Goal: Register for event/course

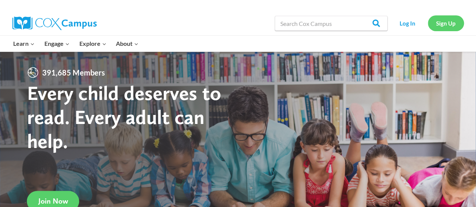
click at [443, 24] on link "Sign Up" at bounding box center [446, 22] width 36 height 15
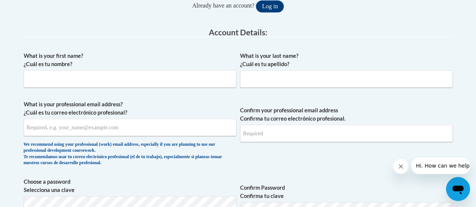
scroll to position [180, 0]
click at [63, 82] on input "What is your first name? ¿Cuál es tu nombre?" at bounding box center [130, 78] width 213 height 17
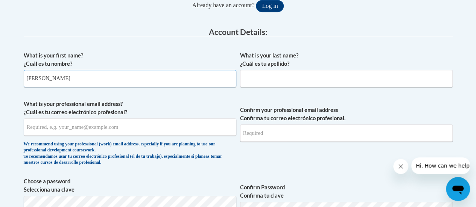
type input "Gabriel"
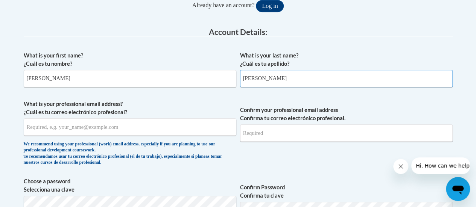
type input "Buracker"
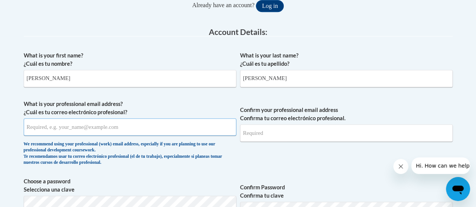
click at [41, 126] on input "What is your professional email address? ¿Cuál es tu correo electrónico profesi…" at bounding box center [130, 127] width 213 height 17
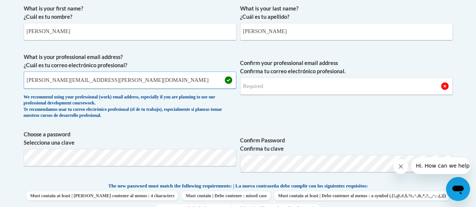
scroll to position [227, 0]
type input "gabriel.buracker@pueblod60.edu"
click at [263, 82] on input "Confirm your professional email address Confirma tu correo electrónico profesio…" at bounding box center [346, 85] width 213 height 17
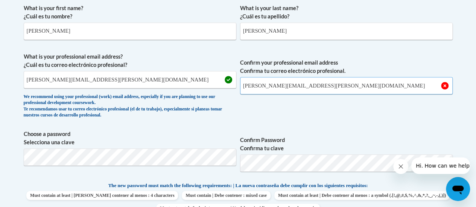
type input "[PERSON_NAME][EMAIL_ADDRESS][PERSON_NAME][DOMAIN_NAME]"
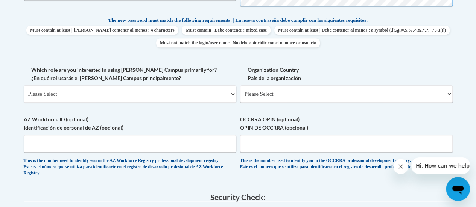
scroll to position [393, 0]
click at [60, 93] on select "Please Select College/University | Colegio/Universidad Community/Nonprofit Part…" at bounding box center [130, 93] width 213 height 17
select select "5a18ea06-2b54-4451-96f2-d152daf9eac5"
click at [24, 85] on select "Please Select College/University | Colegio/Universidad Community/Nonprofit Part…" at bounding box center [130, 93] width 213 height 17
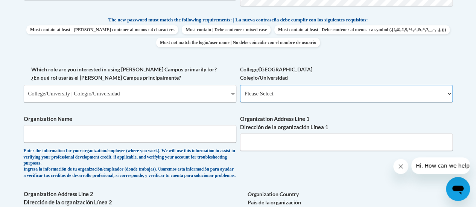
click at [260, 92] on select "Please Select College/University Staff | Empleado universitario College/Univers…" at bounding box center [346, 93] width 213 height 17
select select "99b32b07-cffc-426c-8bf6-0cd77760d84b"
click at [240, 85] on select "Please Select College/University Staff | Empleado universitario College/Univers…" at bounding box center [346, 93] width 213 height 17
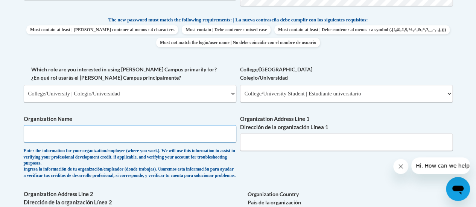
click at [70, 133] on input "Organization Name" at bounding box center [130, 133] width 213 height 17
type input "Colorado State University Pueblo"
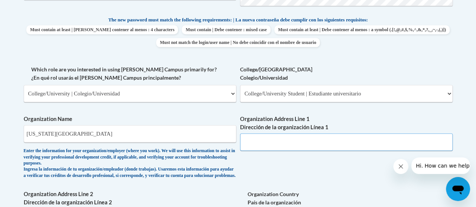
click at [266, 141] on input "Organization Address Line 1 Dirección de la organización Línea 1" at bounding box center [346, 142] width 213 height 17
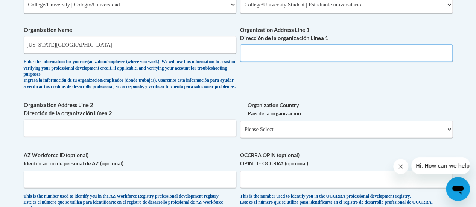
scroll to position [465, 0]
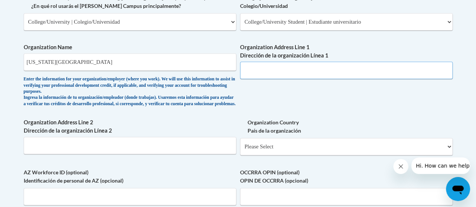
click at [253, 68] on input "Organization Address Line 1 Dirección de la organización Línea 1" at bounding box center [346, 70] width 213 height 17
paste input "2200 Bonforte Blvd, Pueblo, CO 81001"
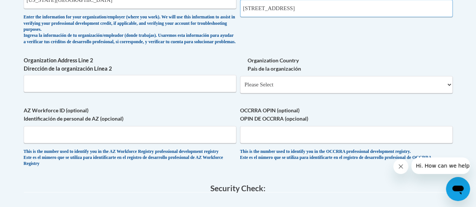
scroll to position [528, 0]
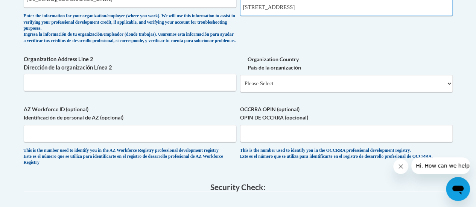
type input "2200 Bonforte Blvd, Pueblo, CO 81001"
click at [323, 85] on select "Please Select United States | Estados Unidos Outside of the United States | Fue…" at bounding box center [346, 83] width 213 height 17
select select "ad49bcad-a171-4b2e-b99c-48b446064914"
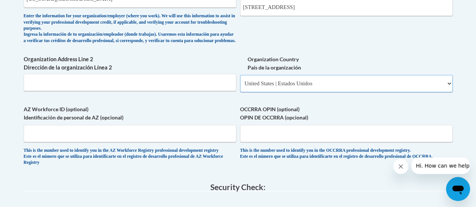
click at [240, 81] on select "Please Select United States | Estados Unidos Outside of the United States | Fue…" at bounding box center [346, 83] width 213 height 17
select select
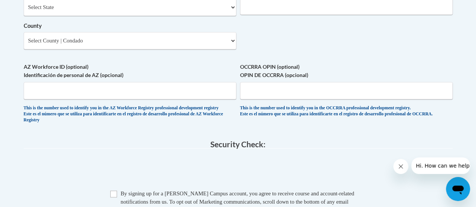
scroll to position [655, 0]
click at [216, 11] on select "Select State Alabama Alaska Arizona Arkansas California Colorado Connecticut De…" at bounding box center [130, 6] width 213 height 17
select select "Colorado"
click at [24, 4] on select "Select State Alabama Alaska Arizona Arkansas California Colorado Connecticut De…" at bounding box center [130, 6] width 213 height 17
click at [167, 43] on select "County" at bounding box center [130, 40] width 213 height 17
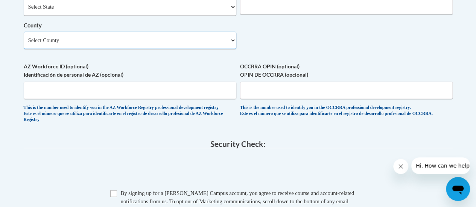
select select "Pueblo"
click at [24, 37] on select "Select County Adams Alamosa Arapahoe Archuleta Baca Bent Boulder Broomfield Cha…" at bounding box center [130, 40] width 213 height 17
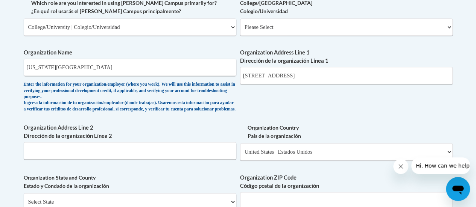
scroll to position [459, 0]
click at [341, 81] on input "2200 Bonforte Blvd, Pueblo, CO 81001" at bounding box center [346, 75] width 213 height 17
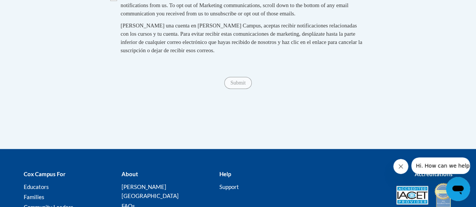
scroll to position [851, 0]
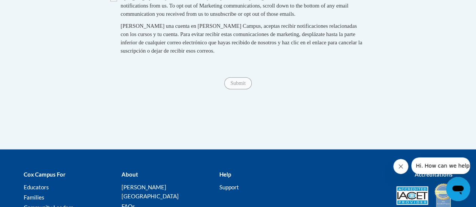
type input "2200 Bonforte Blvd"
checkbox input "true"
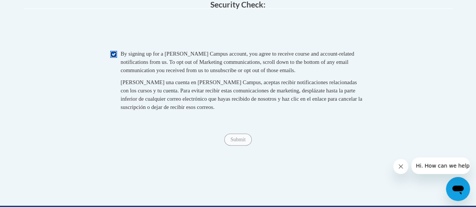
scroll to position [793, 0]
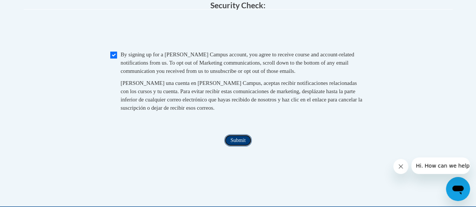
click at [237, 147] on input "Submit" at bounding box center [237, 141] width 27 height 12
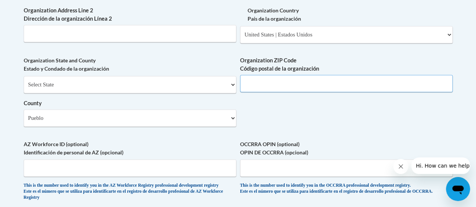
scroll to position [577, 0]
click at [269, 93] on input "Organization ZIP Code Código postal de la organización" at bounding box center [346, 83] width 213 height 17
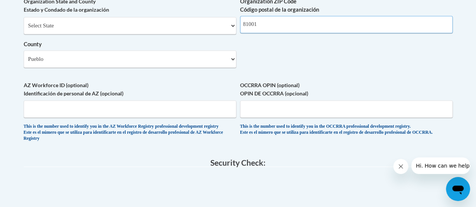
scroll to position [634, 0]
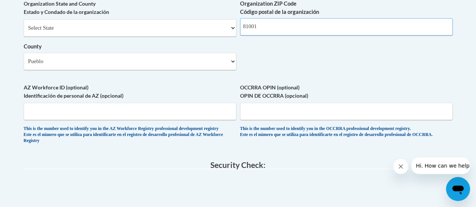
type input "81001"
click at [140, 191] on span "0cAFcWeA5IprNKdcAPWB9a5i1nHXNQxvVipJrON6yZqxyzn8h5g8yEj2sdjLGaAKLOHP35FCtAdAbOM…" at bounding box center [238, 191] width 429 height 29
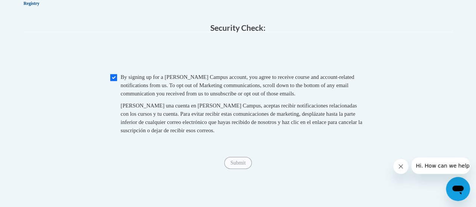
scroll to position [765, 0]
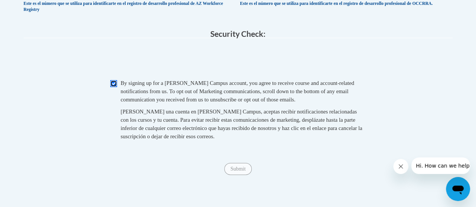
click at [114, 87] on input "Checkbox" at bounding box center [113, 84] width 7 height 7
checkbox input "true"
click at [238, 175] on input "Submit" at bounding box center [237, 169] width 27 height 12
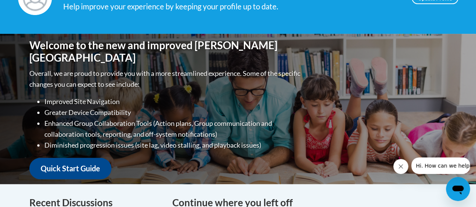
scroll to position [137, 0]
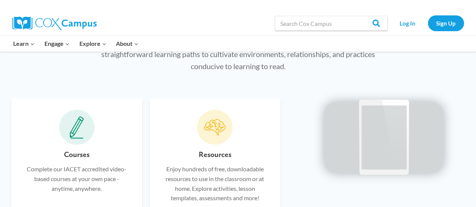
scroll to position [415, 0]
paste input "Systematic and Explicit Phonics Instruction"
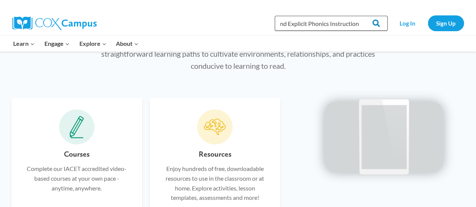
type input "Systematic and Explicit Phonics Instruction"
click at [377, 24] on input "Search" at bounding box center [372, 23] width 29 height 15
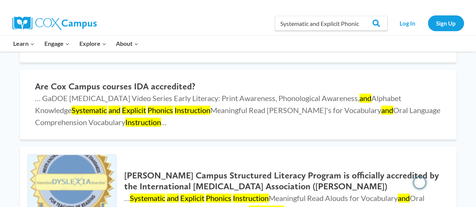
scroll to position [243, 0]
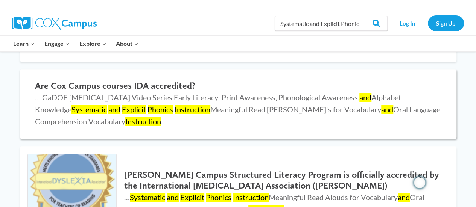
click at [126, 84] on h2 "Are Cox Campus courses IDA accredited?" at bounding box center [238, 86] width 406 height 11
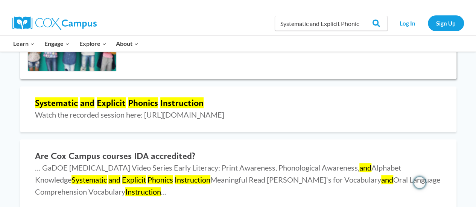
scroll to position [175, 0]
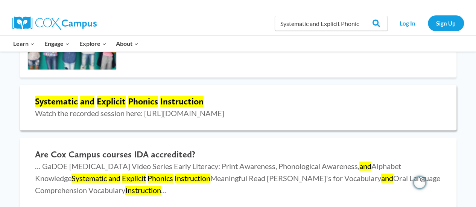
click at [114, 100] on mark "Explicit" at bounding box center [111, 101] width 29 height 11
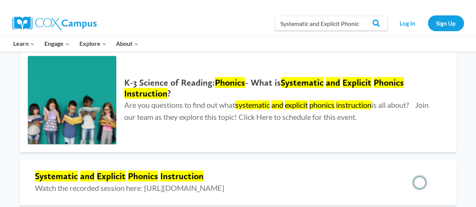
scroll to position [99, 0]
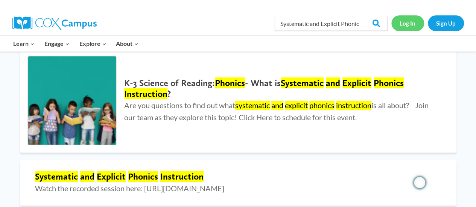
click at [411, 22] on link "Log In" at bounding box center [407, 22] width 33 height 15
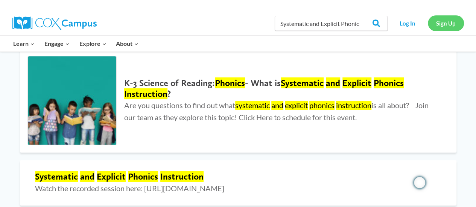
click at [464, 22] on link "Sign Up" at bounding box center [446, 22] width 36 height 15
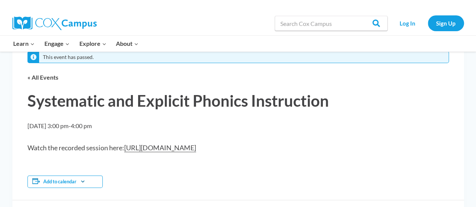
scroll to position [26, 0]
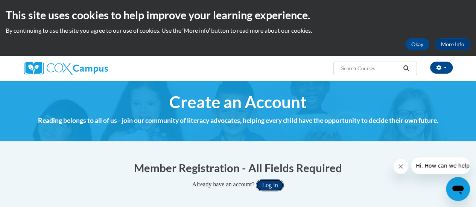
click at [270, 181] on button "Log in" at bounding box center [270, 186] width 28 height 12
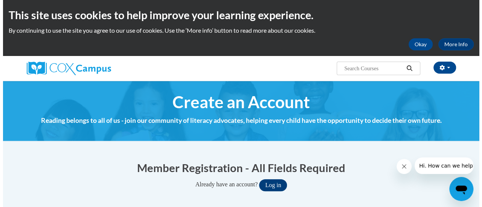
scroll to position [59, 0]
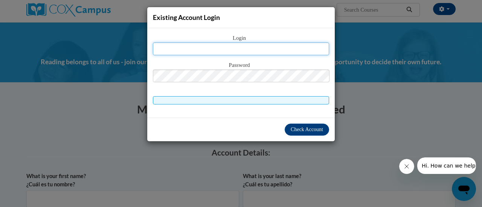
click at [225, 52] on input "text" at bounding box center [241, 49] width 176 height 13
type input "gabriel.buracker@pueblod60.edu"
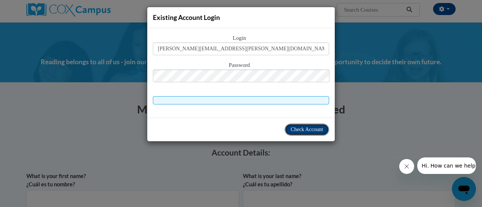
click at [308, 128] on span "Check Account" at bounding box center [307, 130] width 32 height 6
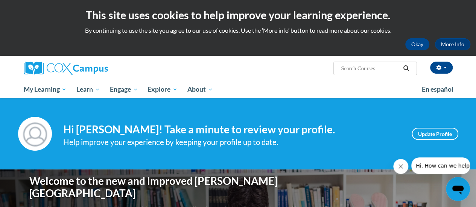
click at [354, 67] on input "Search..." at bounding box center [370, 68] width 60 height 9
paste input "Systematic and Explicit Phonics Instruction"
type input "Systematic and Explicit Phonics Instruction"
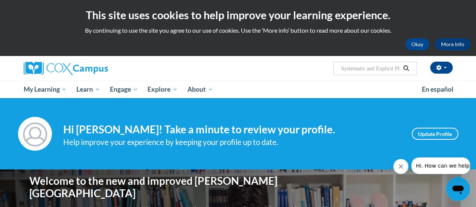
click at [406, 66] on icon "Search" at bounding box center [406, 68] width 7 height 6
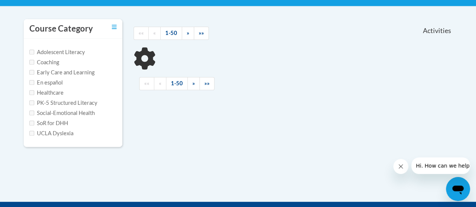
scroll to position [151, 0]
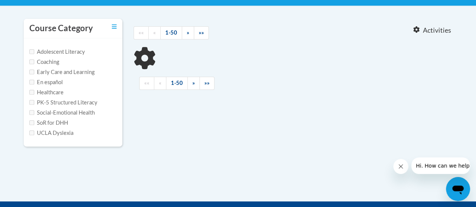
type input "Systematic and Explicit Phonics Instruction"
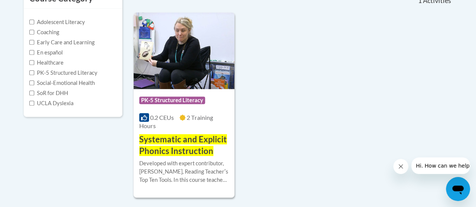
scroll to position [191, 0]
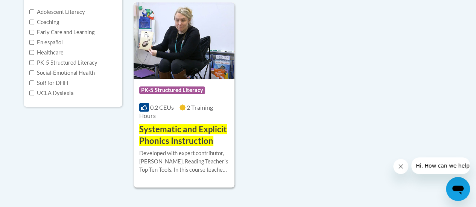
click at [184, 134] on span "Systematic and Explicit Phonics Instruction" at bounding box center [183, 135] width 88 height 22
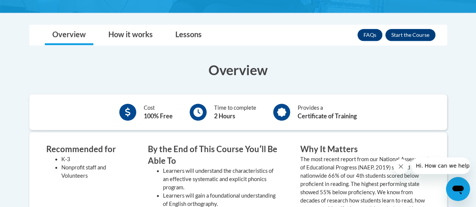
scroll to position [205, 0]
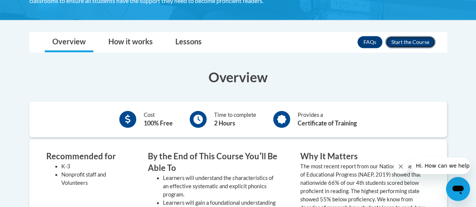
click at [406, 39] on button "Enroll" at bounding box center [410, 42] width 50 height 12
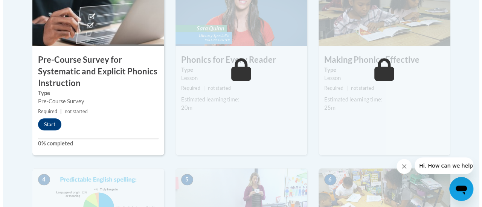
scroll to position [311, 0]
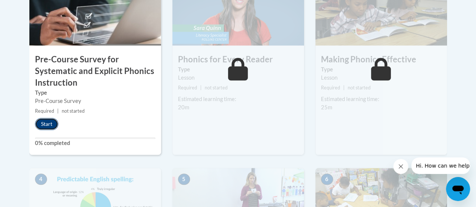
click at [47, 125] on button "Start" at bounding box center [46, 124] width 23 height 12
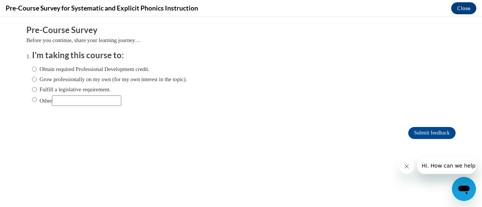
scroll to position [0, 0]
drag, startPoint x: 43, startPoint y: 74, endPoint x: 60, endPoint y: 58, distance: 23.4
click at [60, 58] on li "I'm taking this course to: Obtain required Professional Development credit. Gro…" at bounding box center [246, 81] width 429 height 62
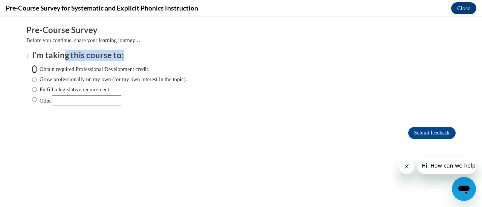
click at [32, 70] on input "Obtain required Professional Development credit." at bounding box center [34, 69] width 5 height 8
radio input "true"
click at [418, 133] on input "Submit feedback" at bounding box center [431, 133] width 47 height 12
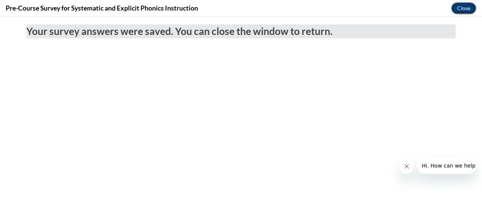
click at [461, 7] on button "Close" at bounding box center [463, 8] width 25 height 12
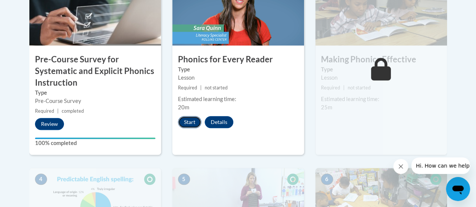
click at [187, 122] on button "Start" at bounding box center [189, 122] width 23 height 12
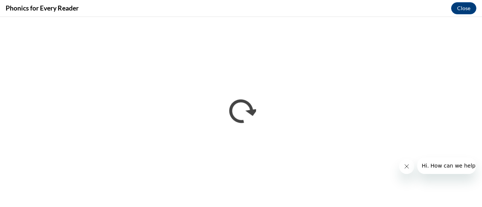
click at [408, 169] on icon "Close message from company" at bounding box center [406, 167] width 6 height 6
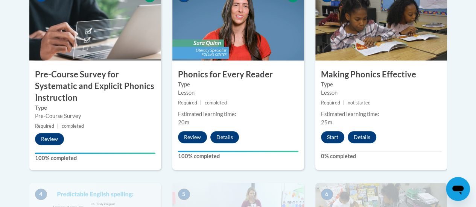
scroll to position [301, 0]
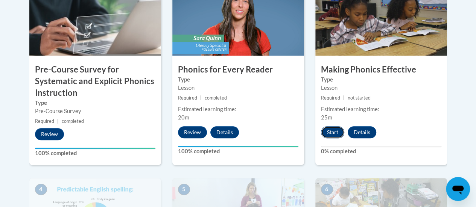
click at [328, 130] on button "Start" at bounding box center [332, 132] width 23 height 12
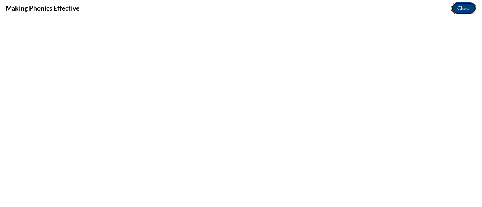
click at [463, 9] on button "Close" at bounding box center [463, 8] width 25 height 12
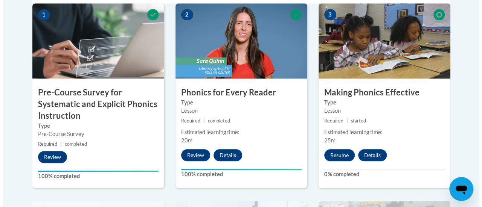
scroll to position [279, 0]
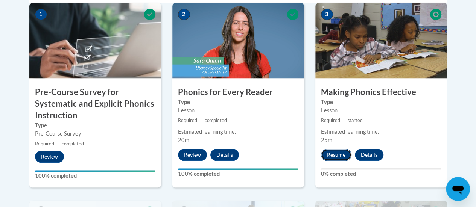
click at [339, 156] on button "Resume" at bounding box center [336, 155] width 30 height 12
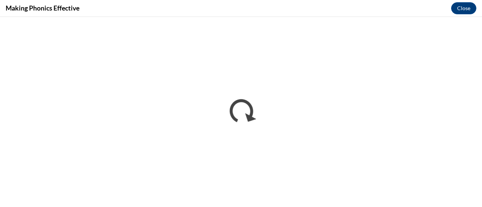
scroll to position [0, 0]
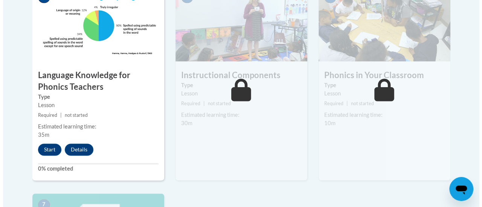
scroll to position [486, 0]
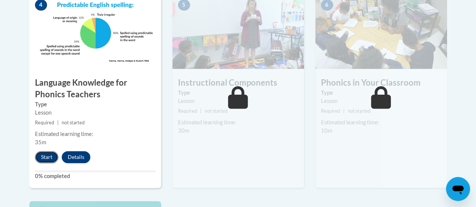
click at [44, 157] on button "Start" at bounding box center [46, 157] width 23 height 12
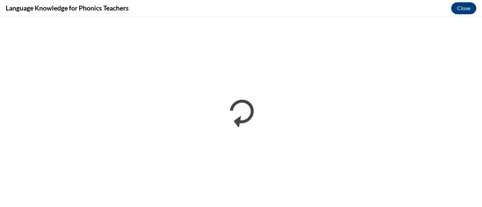
scroll to position [0, 0]
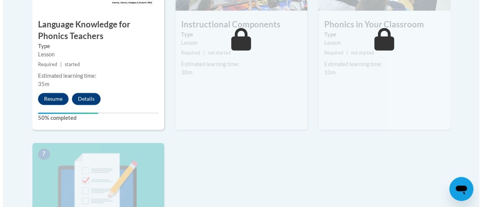
scroll to position [519, 0]
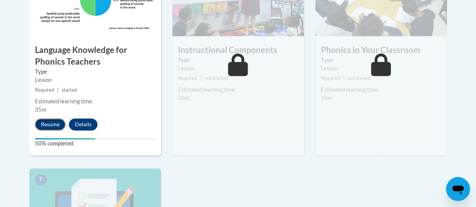
click at [54, 122] on button "Resume" at bounding box center [50, 125] width 30 height 12
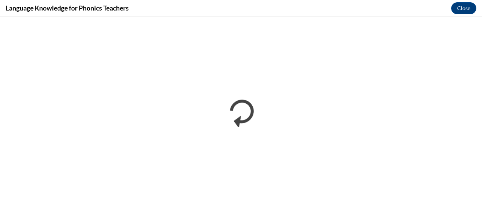
scroll to position [0, 0]
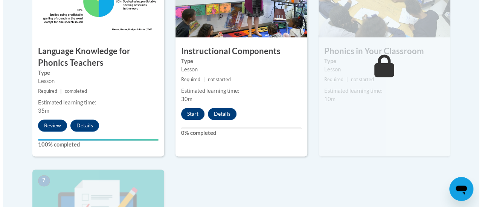
scroll to position [515, 0]
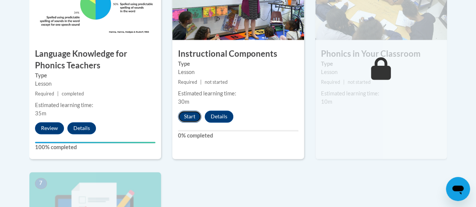
click at [191, 115] on button "Start" at bounding box center [189, 117] width 23 height 12
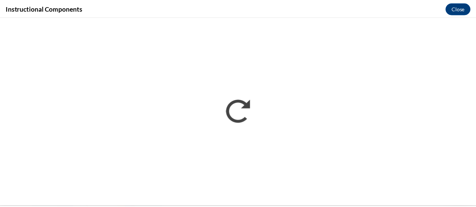
scroll to position [0, 0]
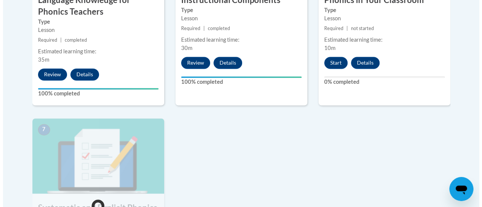
scroll to position [568, 0]
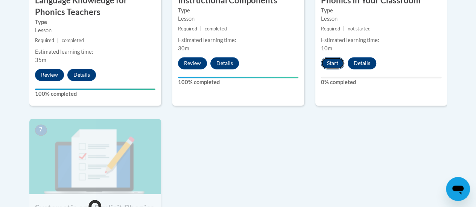
click at [331, 61] on button "Start" at bounding box center [332, 63] width 23 height 12
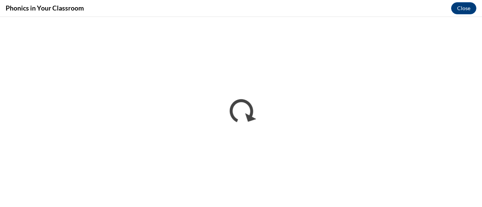
scroll to position [0, 0]
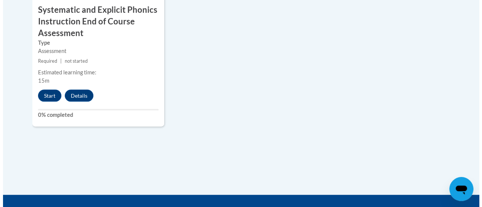
scroll to position [767, 0]
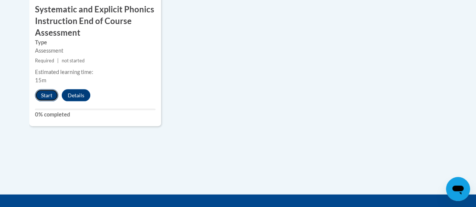
click at [44, 99] on button "Start" at bounding box center [46, 96] width 23 height 12
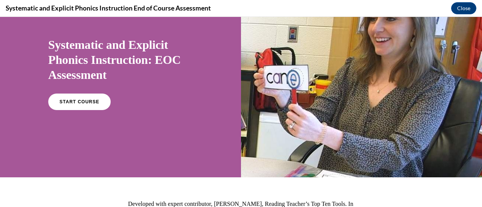
scroll to position [47, 0]
click at [77, 104] on link "START COURSE" at bounding box center [79, 101] width 65 height 17
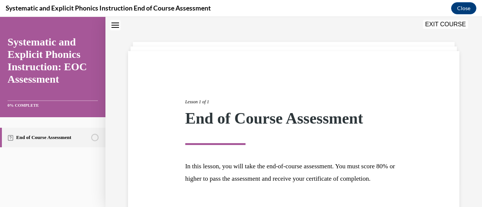
scroll to position [88, 0]
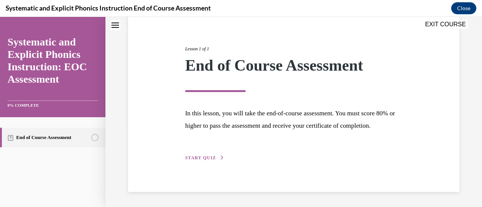
click at [201, 159] on span "START QUIZ" at bounding box center [200, 157] width 31 height 5
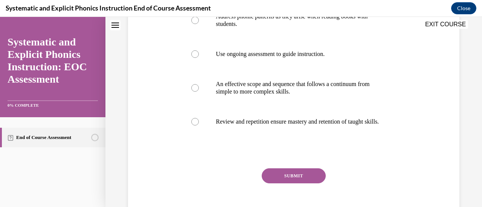
scroll to position [206, 0]
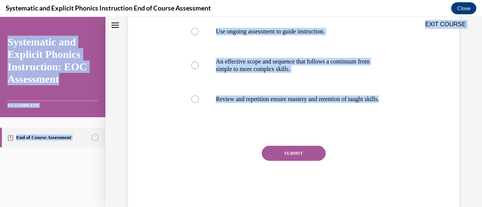
drag, startPoint x: 182, startPoint y: 33, endPoint x: 326, endPoint y: 130, distance: 173.2
click at [326, 130] on div "EXIT COURSE Systematic and Explicit Phonics Instruction: EOC Assessment 0% COMP…" at bounding box center [241, 112] width 482 height 190
click at [421, 109] on div "Question 01/10 Which of these practices is NOT a hallmark of systematic phonics…" at bounding box center [293, 42] width 335 height 332
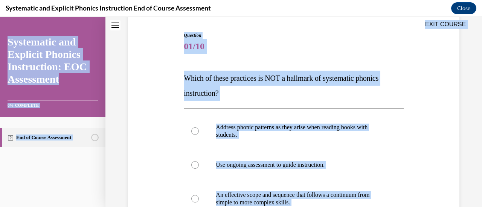
scroll to position [26, 0]
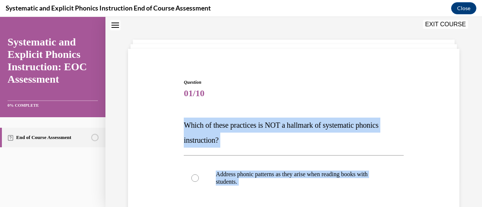
drag, startPoint x: 259, startPoint y: 196, endPoint x: 171, endPoint y: 123, distance: 114.4
copy div "Which of these practices is NOT a hallmark of systematic phonics instruction? A…"
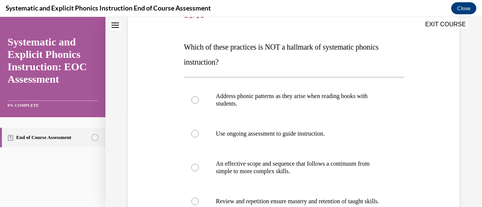
scroll to position [108, 0]
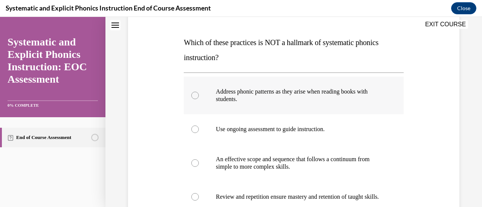
click at [194, 95] on div at bounding box center [195, 96] width 8 height 8
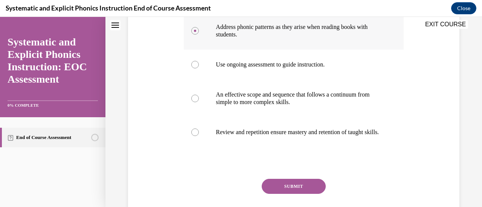
scroll to position [206, 0]
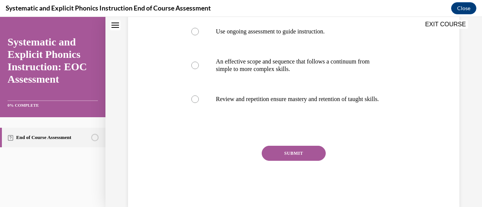
click at [291, 156] on button "SUBMIT" at bounding box center [294, 153] width 64 height 15
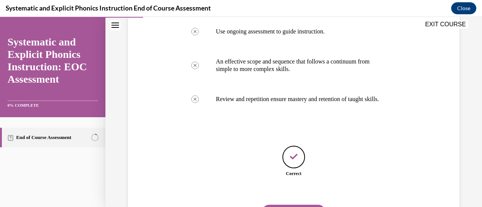
scroll to position [253, 0]
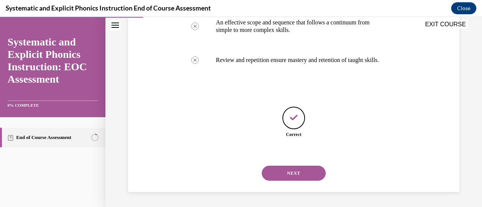
click at [294, 171] on button "NEXT" at bounding box center [294, 173] width 64 height 15
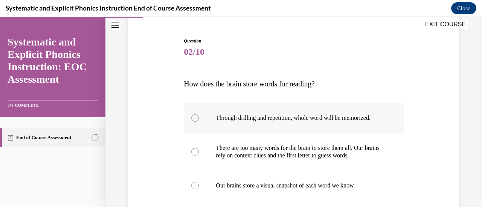
scroll to position [116, 0]
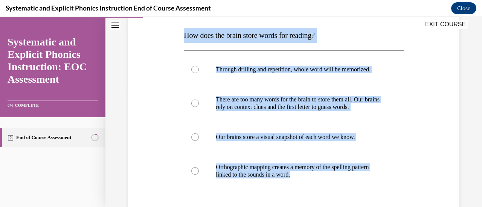
drag, startPoint x: 325, startPoint y: 193, endPoint x: 178, endPoint y: 37, distance: 214.1
click at [178, 37] on div "Question 02/10 How does the brain store words for reading? Through drilling and…" at bounding box center [293, 125] width 335 height 317
copy div "How does the brain store words for reading? Through drilling and repetition, wh…"
click at [182, 117] on div "Question 02/10 How does the brain store words for reading? Through drilling and…" at bounding box center [293, 131] width 223 height 306
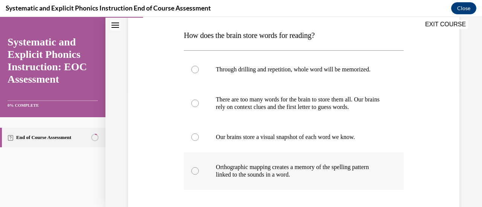
click at [193, 170] on div at bounding box center [195, 171] width 8 height 8
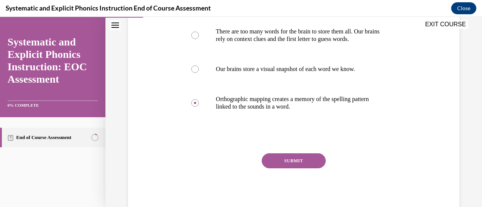
click at [286, 163] on button "SUBMIT" at bounding box center [294, 161] width 64 height 15
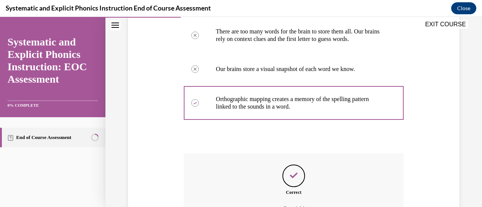
scroll to position [267, 0]
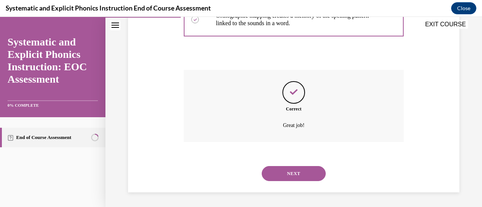
click at [293, 175] on button "NEXT" at bounding box center [294, 173] width 64 height 15
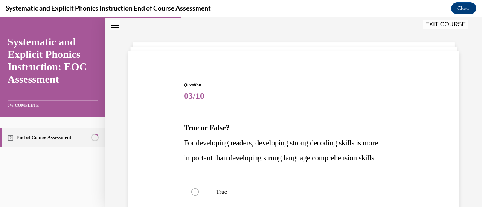
scroll to position [114, 0]
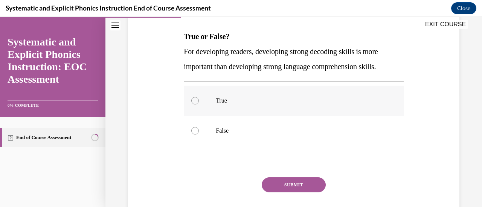
click at [191, 104] on div at bounding box center [293, 101] width 219 height 30
click at [298, 187] on button "SUBMIT" at bounding box center [294, 185] width 64 height 15
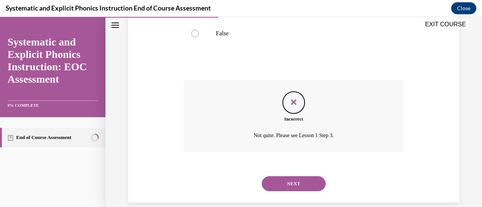
scroll to position [214, 0]
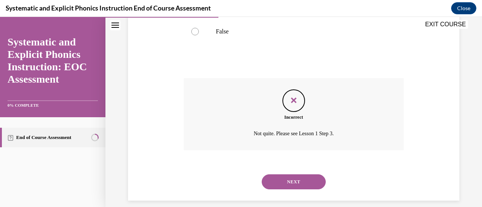
click at [297, 183] on button "NEXT" at bounding box center [294, 182] width 64 height 15
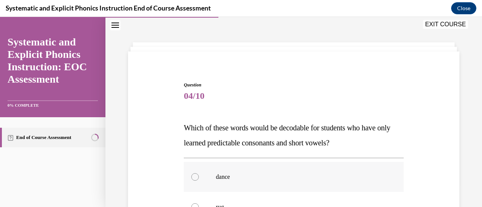
scroll to position [116, 0]
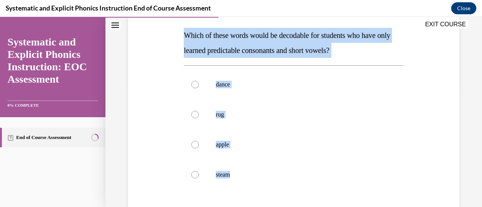
drag, startPoint x: 253, startPoint y: 196, endPoint x: 180, endPoint y: 36, distance: 175.8
click at [180, 36] on div "Question 04/10 Which of these words would be decodable for students who have on…" at bounding box center [293, 125] width 335 height 317
copy div "Which of these words would be decodable for students who have only learned pred…"
click at [158, 139] on div "Question 04/10 Which of these words would be decodable for students who have on…" at bounding box center [293, 125] width 335 height 317
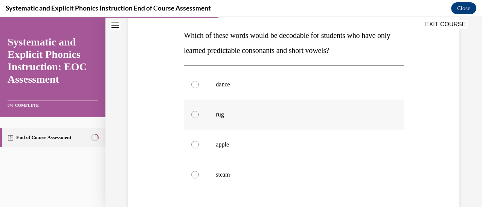
click at [192, 115] on div at bounding box center [195, 115] width 8 height 8
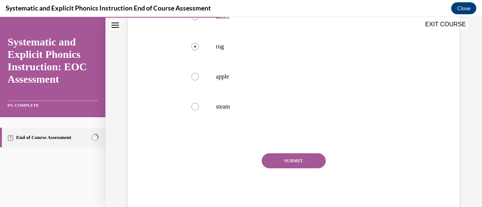
click at [298, 164] on button "SUBMIT" at bounding box center [294, 161] width 64 height 15
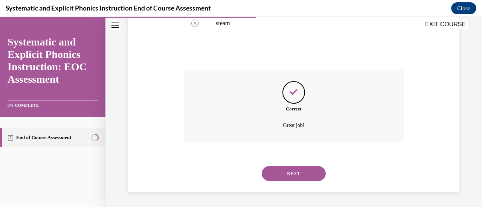
click at [282, 174] on button "NEXT" at bounding box center [294, 173] width 64 height 15
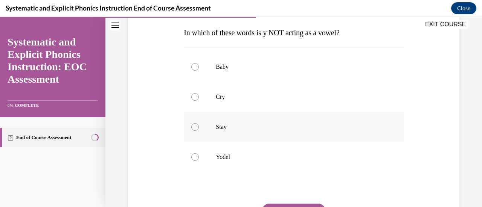
scroll to position [132, 0]
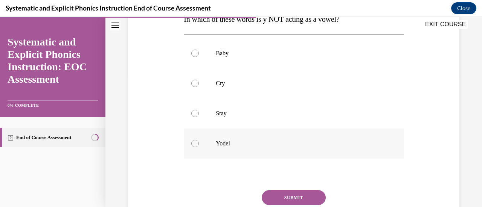
click at [191, 144] on div at bounding box center [195, 144] width 8 height 8
click at [290, 195] on button "SUBMIT" at bounding box center [294, 197] width 64 height 15
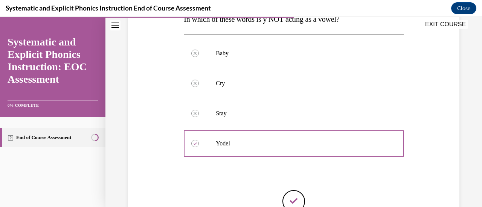
scroll to position [215, 0]
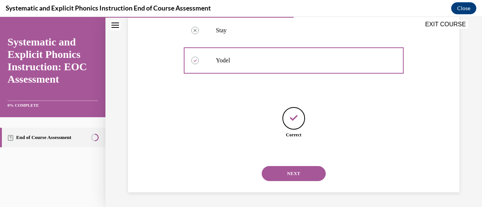
click at [288, 178] on button "NEXT" at bounding box center [294, 173] width 64 height 15
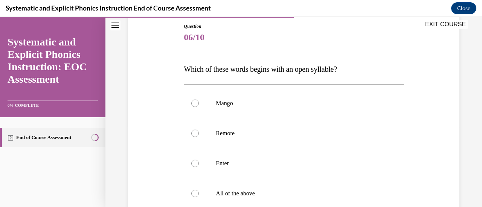
scroll to position [105, 0]
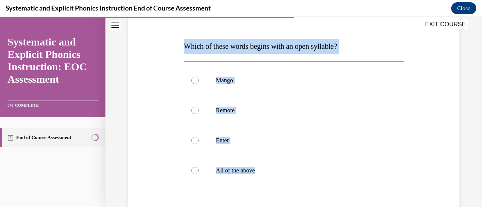
drag, startPoint x: 183, startPoint y: 46, endPoint x: 272, endPoint y: 189, distance: 168.2
click at [272, 189] on div "Question 06/10 Which of these words begins with an open syllable? Mango Remote …" at bounding box center [293, 139] width 219 height 279
copy div "Which of these words begins with an open syllable? Mango Remote Enter All of th…"
click at [192, 168] on div at bounding box center [195, 171] width 8 height 8
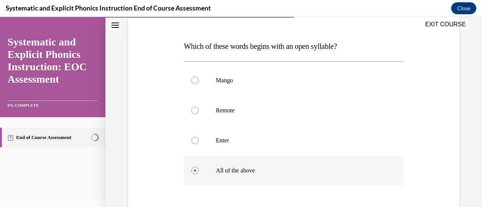
scroll to position [169, 0]
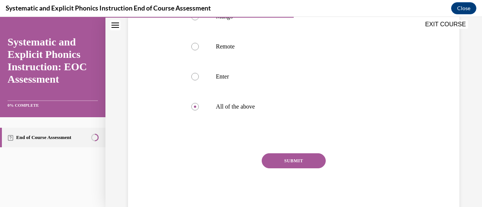
click at [291, 160] on button "SUBMIT" at bounding box center [294, 161] width 64 height 15
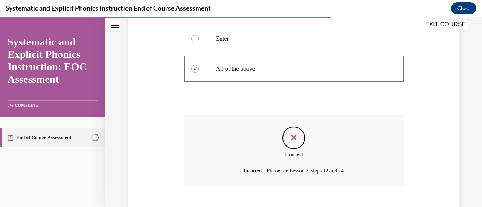
scroll to position [225, 0]
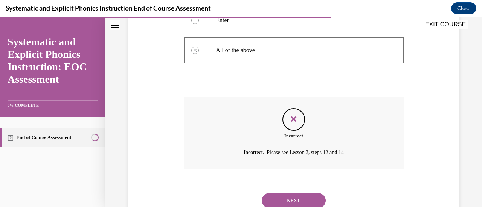
click at [290, 197] on button "NEXT" at bounding box center [294, 200] width 64 height 15
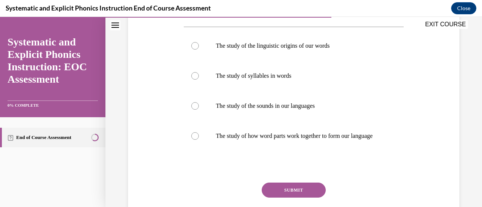
scroll to position [176, 0]
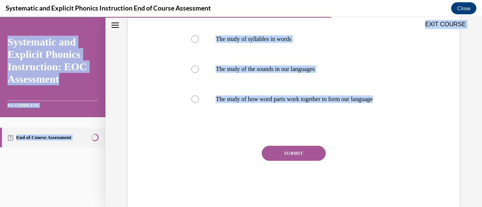
drag, startPoint x: 182, startPoint y: 32, endPoint x: 258, endPoint y: 126, distance: 120.7
click at [258, 126] on div "EXIT COURSE Systematic and Explicit Phonics Instruction: EOC Assessment 0% COMP…" at bounding box center [241, 112] width 482 height 190
click at [258, 126] on div "Question 07/10 What is morphology? The study of the linguistic origins of our w…" at bounding box center [293, 67] width 219 height 279
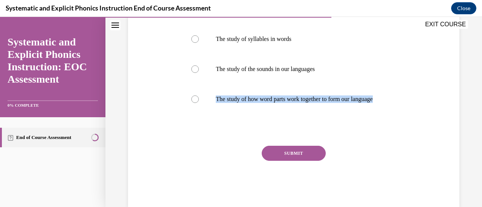
drag, startPoint x: 246, startPoint y: 111, endPoint x: 251, endPoint y: 154, distance: 42.8
click at [251, 154] on div "Question 07/10 What is morphology? The study of the linguistic origins of our w…" at bounding box center [293, 67] width 219 height 279
click at [251, 154] on div "SUBMIT" at bounding box center [293, 165] width 219 height 38
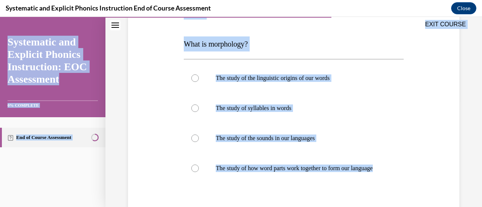
scroll to position [107, 0]
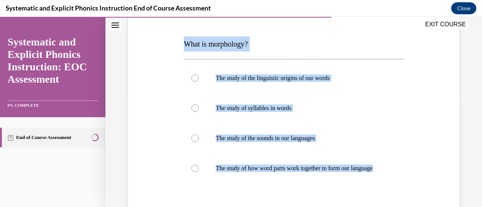
drag, startPoint x: 250, startPoint y: 131, endPoint x: 186, endPoint y: 46, distance: 106.1
click at [186, 46] on div "Question 07/10 What is morphology? The study of the linguistic origins of our w…" at bounding box center [293, 137] width 219 height 279
copy div "What is morphology? The study of the linguistic origins of our words The study …"
click at [178, 94] on div "Question 07/10 What is morphology? The study of the linguistic origins of our w…" at bounding box center [293, 126] width 335 height 302
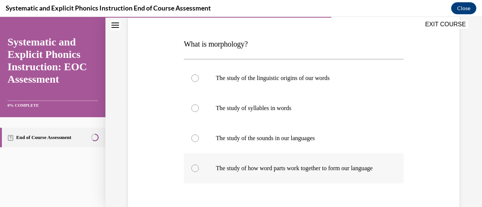
click at [194, 171] on div at bounding box center [195, 169] width 8 height 8
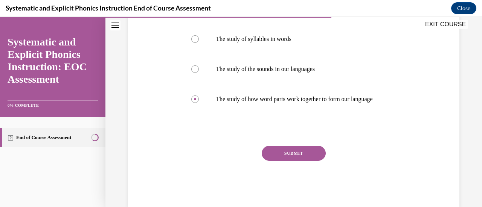
click at [283, 161] on button "SUBMIT" at bounding box center [294, 153] width 64 height 15
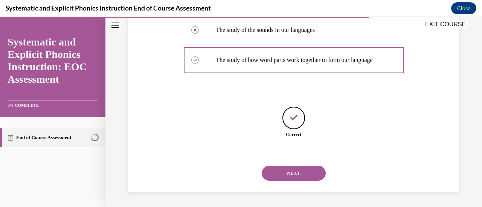
click at [288, 179] on button "NEXT" at bounding box center [294, 173] width 64 height 15
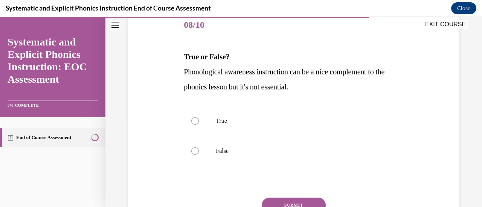
scroll to position [94, 0]
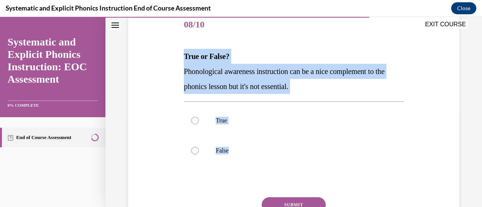
drag, startPoint x: 184, startPoint y: 56, endPoint x: 240, endPoint y: 194, distance: 149.0
click at [240, 194] on div "Question 08/10 True or False? Phonological awareness instruction can be a nice …" at bounding box center [293, 134] width 219 height 249
copy div "True or False? Phonological awareness instruction can be a nice complement to t…"
click at [243, 108] on div at bounding box center [293, 121] width 219 height 30
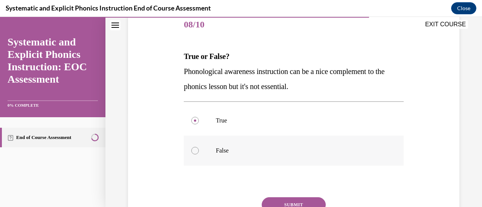
click at [193, 150] on div at bounding box center [195, 151] width 8 height 8
click at [291, 200] on button "SUBMIT" at bounding box center [294, 205] width 64 height 15
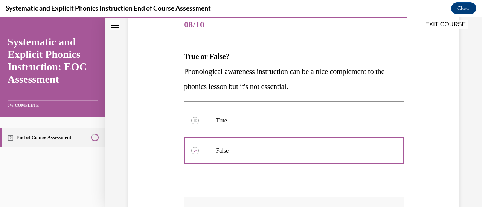
scroll to position [222, 0]
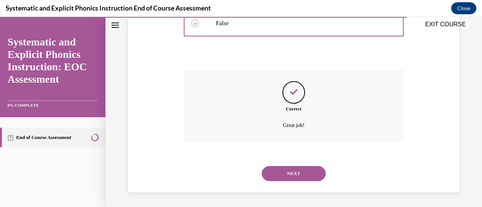
click at [287, 171] on button "NEXT" at bounding box center [294, 173] width 64 height 15
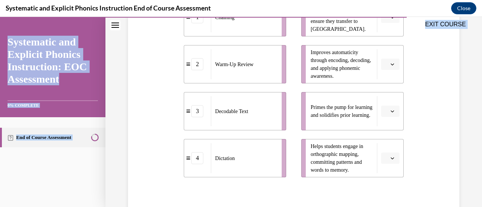
scroll to position [257, 0]
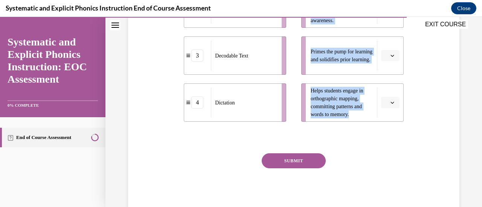
drag, startPoint x: 184, startPoint y: 43, endPoint x: 352, endPoint y: 137, distance: 192.1
click at [352, 137] on div "Question 09/10 Match these instructional components from an effective phonics l…" at bounding box center [293, 31] width 219 height 368
copy div "Match these instructional components from an effective phonics lesson with thei…"
click at [353, 140] on div at bounding box center [293, 137] width 219 height 9
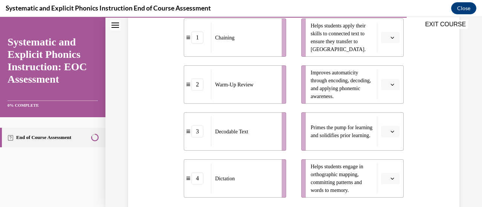
scroll to position [182, 0]
click at [385, 128] on button "button" at bounding box center [390, 130] width 18 height 11
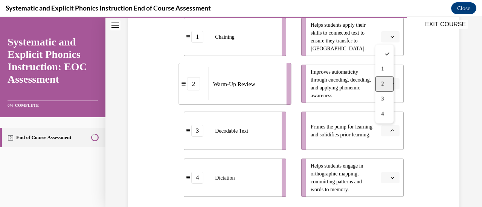
click at [383, 86] on span "2" at bounding box center [382, 84] width 3 height 6
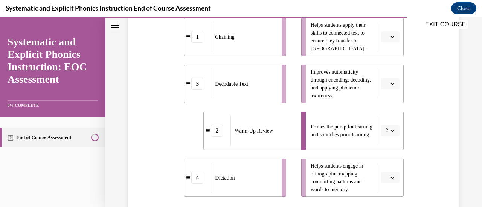
click at [390, 83] on icon "button" at bounding box center [391, 84] width 3 height 2
click at [385, 141] on div "3" at bounding box center [384, 145] width 18 height 15
click at [390, 178] on button "button" at bounding box center [390, 177] width 18 height 11
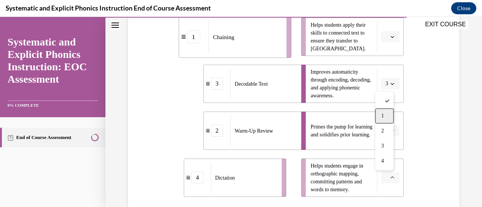
click at [387, 114] on div "1" at bounding box center [384, 116] width 18 height 15
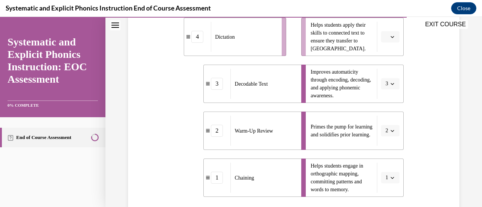
click at [386, 41] on button "button" at bounding box center [390, 36] width 18 height 11
click at [387, 119] on div "4" at bounding box center [384, 113] width 18 height 15
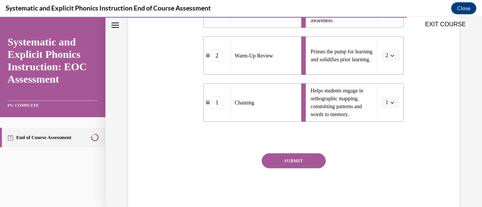
click at [287, 165] on button "SUBMIT" at bounding box center [294, 161] width 64 height 15
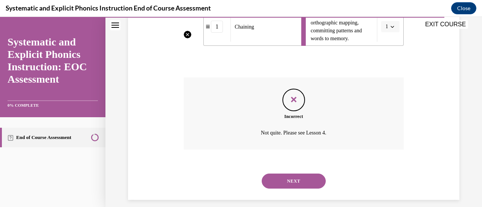
scroll to position [336, 0]
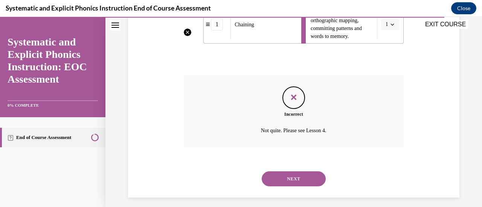
click at [291, 181] on button "NEXT" at bounding box center [294, 179] width 64 height 15
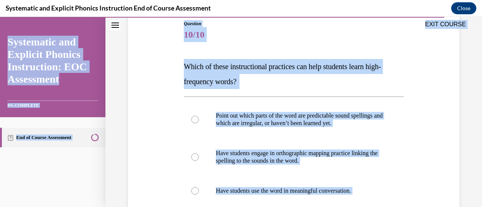
scroll to position [0, 0]
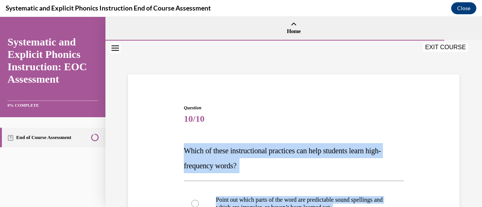
drag, startPoint x: 259, startPoint y: 182, endPoint x: 186, endPoint y: 151, distance: 79.3
copy div "Which of these instructional practices can help students learn high-frequency w…"
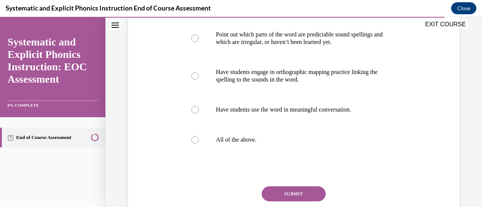
scroll to position [199, 0]
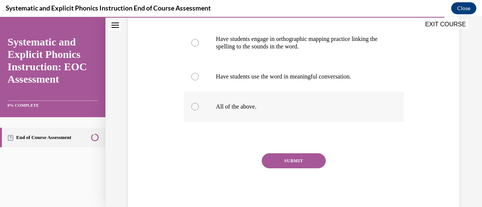
click at [193, 105] on div at bounding box center [195, 107] width 8 height 8
click at [290, 162] on button "SUBMIT" at bounding box center [294, 161] width 64 height 15
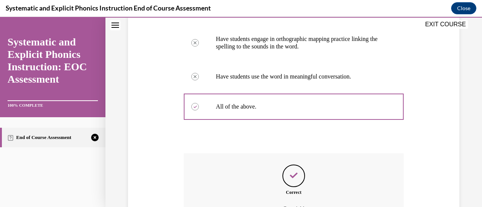
scroll to position [282, 0]
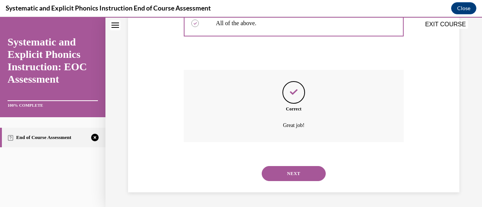
click at [291, 173] on button "NEXT" at bounding box center [294, 173] width 64 height 15
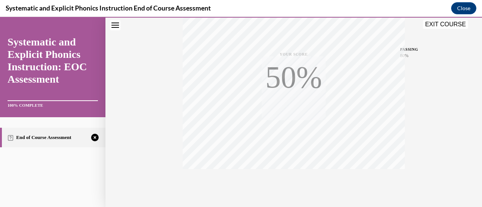
scroll to position [166, 0]
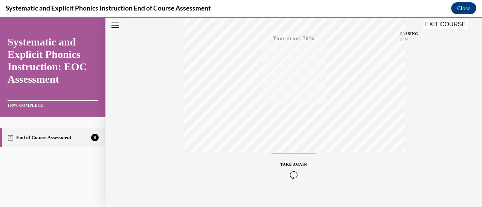
click at [294, 175] on icon "button" at bounding box center [293, 175] width 27 height 8
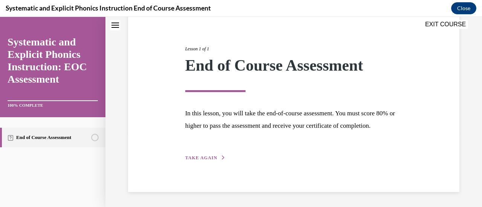
click at [199, 156] on span "TAKE AGAIN" at bounding box center [201, 157] width 32 height 5
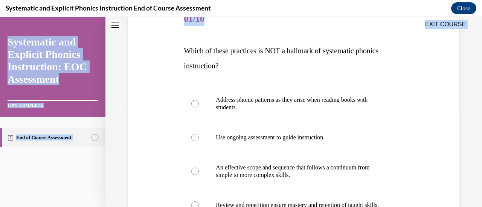
scroll to position [206, 0]
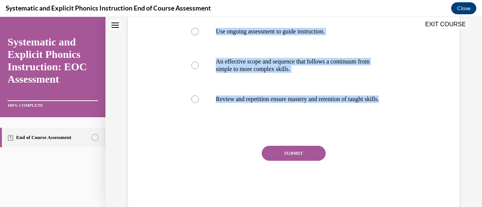
drag, startPoint x: 184, startPoint y: 79, endPoint x: 280, endPoint y: 125, distance: 106.6
click at [280, 125] on div "Question 01/10 Which of these practices is NOT a hallmark of systematic phonics…" at bounding box center [293, 52] width 219 height 309
copy div "Which of these practices is NOT a hallmark of systematic phonics instruction? A…"
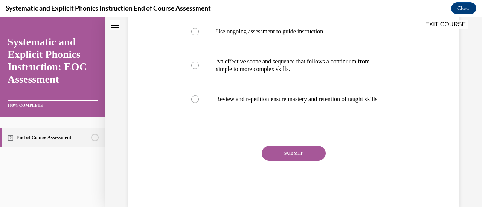
click at [172, 129] on div "Question 01/10 Which of these practices is NOT a hallmark of systematic phonics…" at bounding box center [293, 42] width 335 height 332
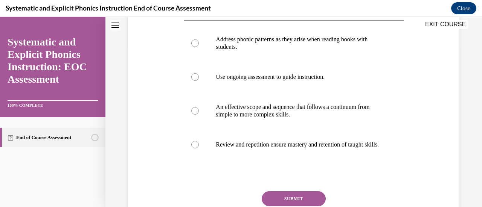
scroll to position [157, 0]
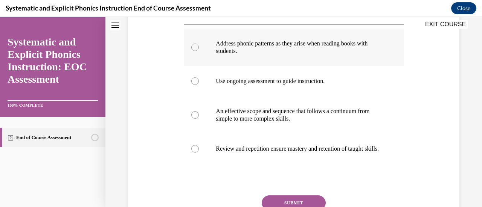
click at [195, 48] on div at bounding box center [195, 48] width 8 height 8
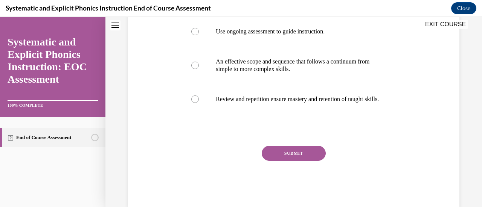
click at [292, 156] on button "SUBMIT" at bounding box center [294, 153] width 64 height 15
